Goal: Task Accomplishment & Management: Manage account settings

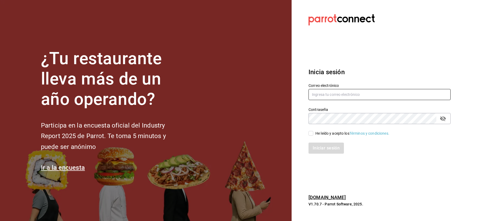
type input "[EMAIL_ADDRESS][DOMAIN_NAME]"
click at [311, 131] on label "He leído y acepto los Términos y condiciones." at bounding box center [349, 134] width 81 height 6
click at [311, 131] on input "He leído y acepto los Términos y condiciones." at bounding box center [311, 133] width 5 height 5
checkbox input "true"
click at [323, 147] on button "Iniciar sesión" at bounding box center [327, 148] width 36 height 11
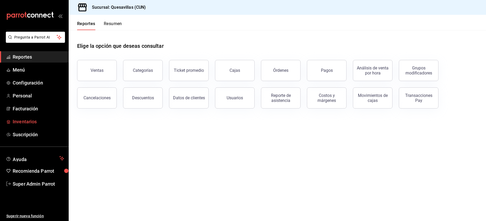
click at [29, 122] on span "Inventarios" at bounding box center [39, 121] width 52 height 7
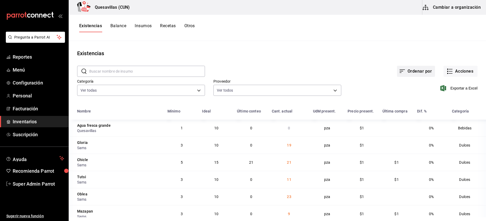
click at [423, 70] on button "Ordenar por" at bounding box center [416, 71] width 38 height 11
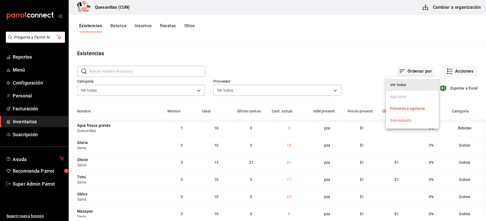
click at [430, 109] on li "Próximos a agotarse" at bounding box center [412, 109] width 53 height 12
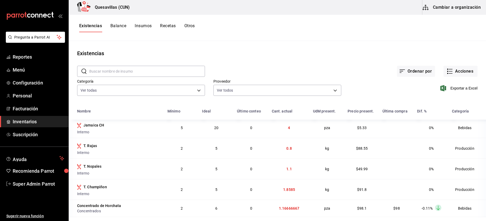
scroll to position [43, 0]
drag, startPoint x: 273, startPoint y: 194, endPoint x: 310, endPoint y: 192, distance: 36.5
click at [310, 192] on tr "T. Champiñon Interno 2 5 0 1.8585 kg $91.8 0% Producción" at bounding box center [277, 189] width 417 height 21
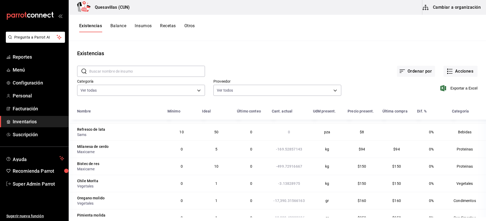
scroll to position [171, 0]
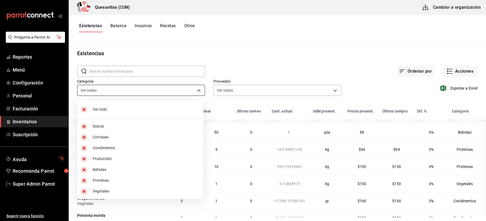
click at [154, 90] on body "Pregunta a Parrot AI Reportes Menú Configuración Personal Facturación Inventari…" at bounding box center [243, 108] width 486 height 217
click at [105, 107] on span "Ver todo" at bounding box center [146, 110] width 106 height 6
checkbox input "false"
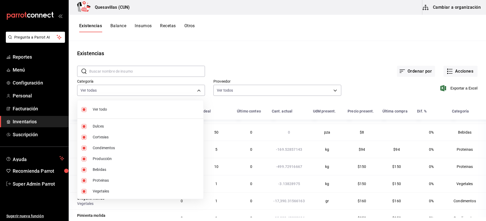
checkbox input "false"
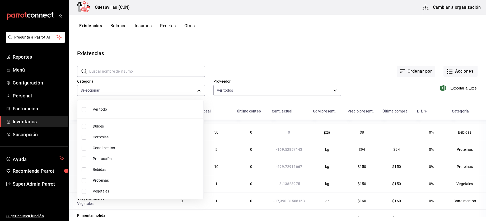
click at [84, 161] on li "Producción" at bounding box center [140, 158] width 126 height 11
type input "bebc2c6b-34ae-4f97-b23e-c489b3168901"
checkbox input "true"
click at [86, 171] on input "checkbox" at bounding box center [84, 169] width 5 height 5
checkbox input "true"
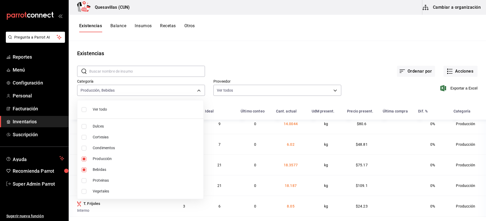
type input "bebc2c6b-34ae-4f97-b23e-c489b3168901,436c0d14-2a30-4569-a11c-a678f70513f5"
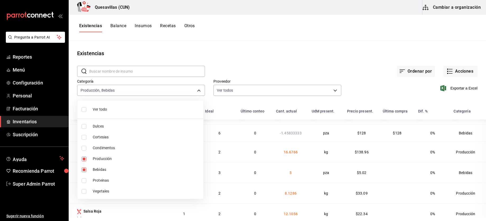
click at [264, 68] on div at bounding box center [243, 110] width 486 height 221
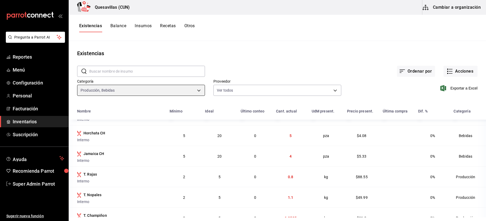
scroll to position [0, 0]
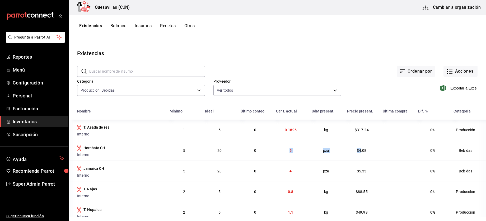
drag, startPoint x: 281, startPoint y: 153, endPoint x: 361, endPoint y: 144, distance: 80.0
click at [360, 144] on tr "Horchata CH Interno 5 20 0 5 pza $4.08 0% Bebidas" at bounding box center [277, 150] width 417 height 21
click at [285, 164] on td "4" at bounding box center [290, 171] width 35 height 21
drag, startPoint x: 275, startPoint y: 174, endPoint x: 302, endPoint y: 173, distance: 27.2
click at [302, 173] on td "4" at bounding box center [290, 171] width 35 height 21
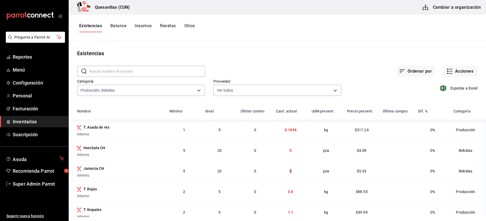
click at [302, 173] on td "4" at bounding box center [290, 171] width 35 height 21
